Goal: Find specific page/section: Find specific page/section

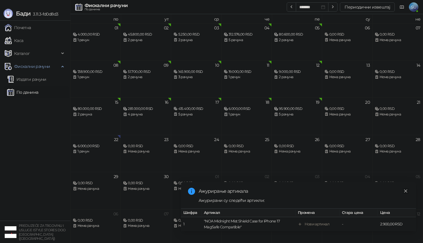
click at [405, 190] on icon "close" at bounding box center [406, 191] width 4 height 4
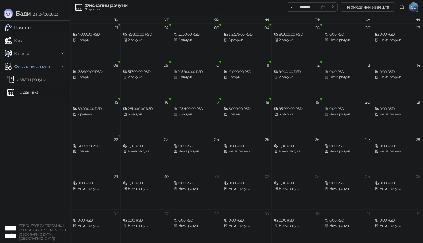
click at [31, 29] on link "Почетна" at bounding box center [18, 28] width 26 height 12
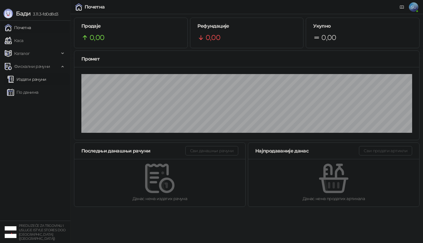
click at [42, 84] on link "Издати рачуни" at bounding box center [26, 79] width 39 height 12
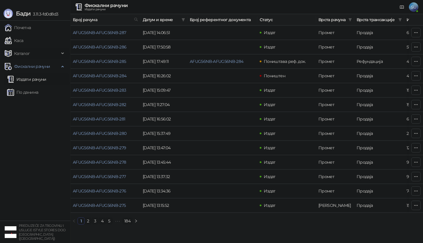
click at [47, 54] on span "Каталог" at bounding box center [32, 54] width 55 height 12
click at [39, 79] on link "Категорије" at bounding box center [23, 79] width 32 height 12
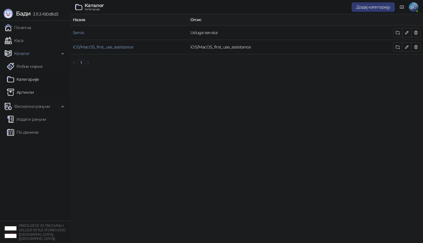
click at [34, 95] on link "Артикли" at bounding box center [20, 92] width 27 height 12
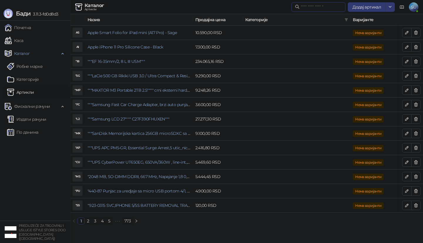
click at [316, 6] on input "text" at bounding box center [321, 7] width 41 height 6
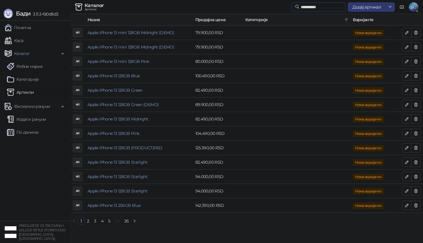
type input "*********"
click at [89, 221] on link "2" at bounding box center [88, 221] width 6 height 6
click at [93, 220] on link "3" at bounding box center [95, 221] width 6 height 6
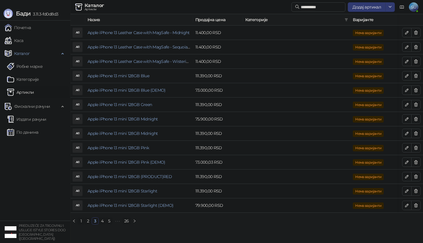
click at [100, 221] on link "4" at bounding box center [102, 221] width 6 height 6
click at [108, 221] on link "5" at bounding box center [109, 221] width 6 height 6
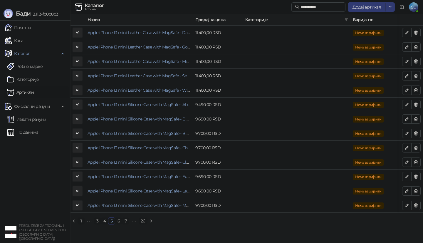
click at [120, 221] on link "6" at bounding box center [119, 221] width 6 height 6
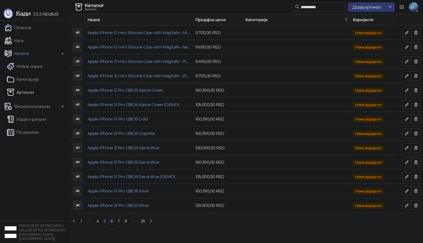
click at [121, 222] on link "7" at bounding box center [119, 221] width 6 height 6
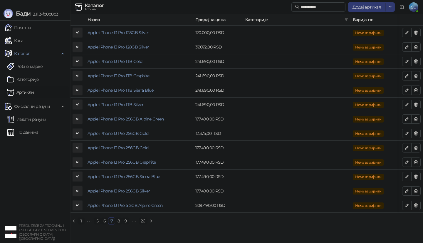
click at [124, 222] on link "9" at bounding box center [126, 221] width 6 height 6
click at [125, 221] on link "11" at bounding box center [126, 221] width 6 height 6
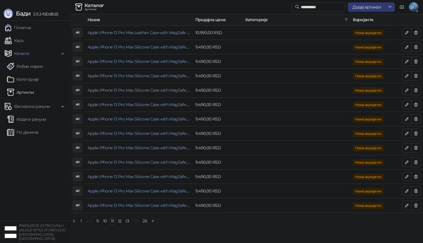
click at [125, 221] on link "13" at bounding box center [127, 221] width 7 height 6
click at [127, 221] on link "15" at bounding box center [127, 221] width 7 height 6
click at [126, 221] on link "17" at bounding box center [128, 221] width 7 height 6
click at [126, 221] on link "19" at bounding box center [128, 221] width 7 height 6
click at [128, 221] on link "21" at bounding box center [129, 221] width 7 height 6
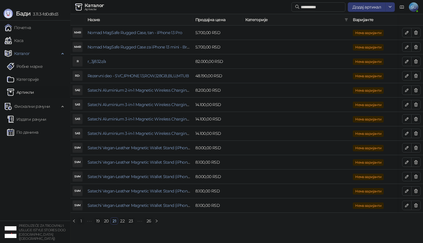
click at [129, 221] on link "23" at bounding box center [131, 221] width 8 height 6
